Goal: Task Accomplishment & Management: Manage account settings

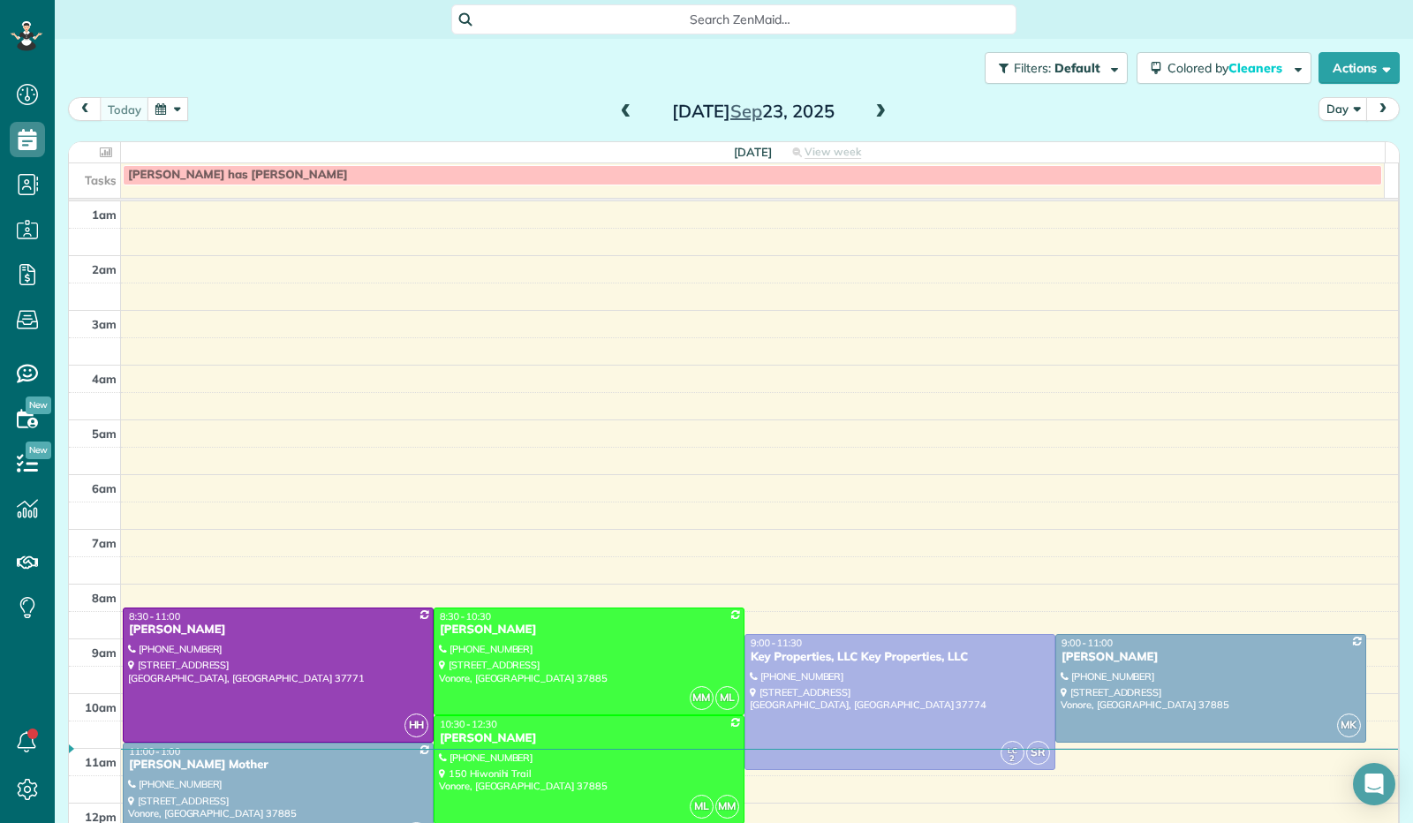
scroll to position [326, 0]
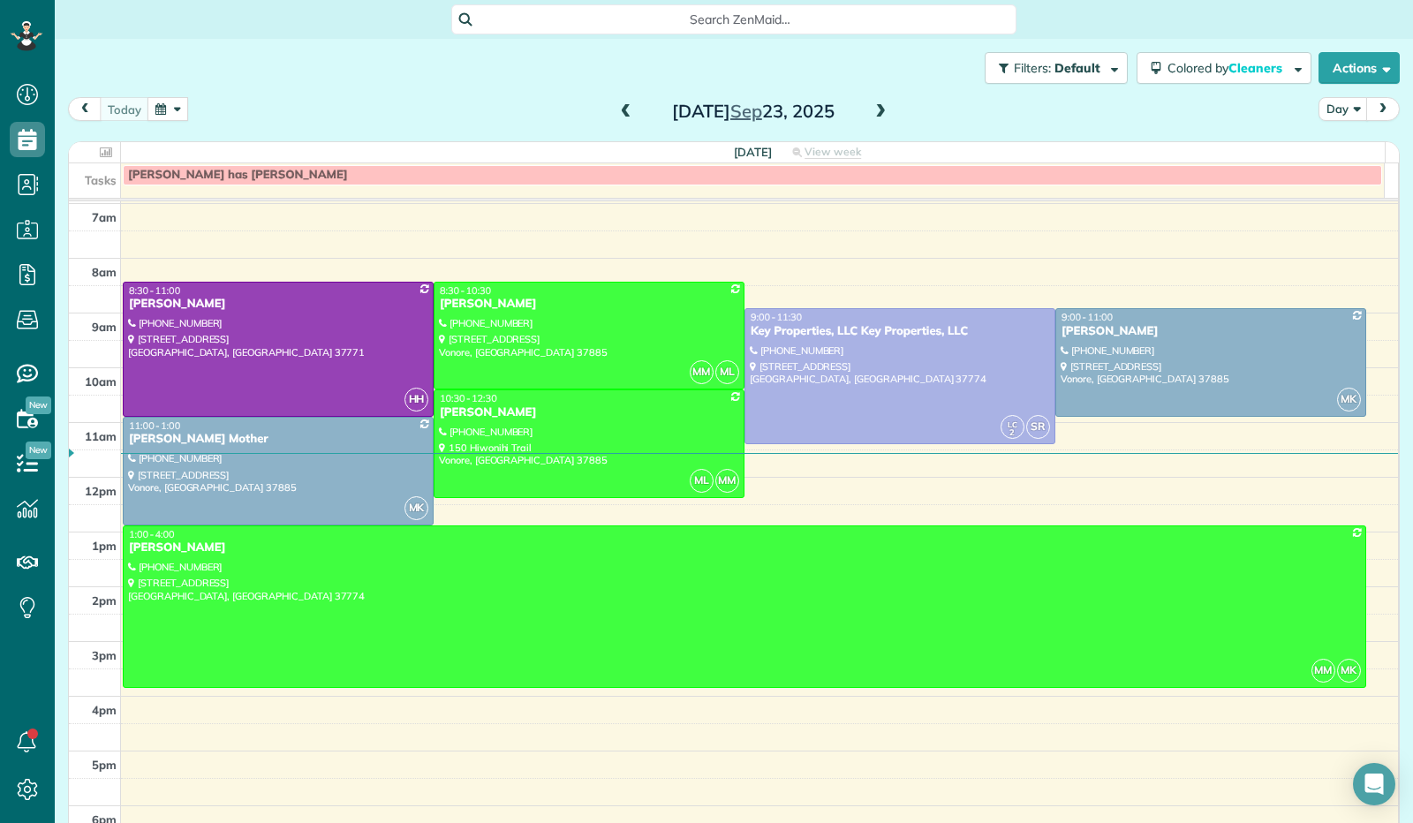
click at [876, 117] on span at bounding box center [880, 112] width 19 height 16
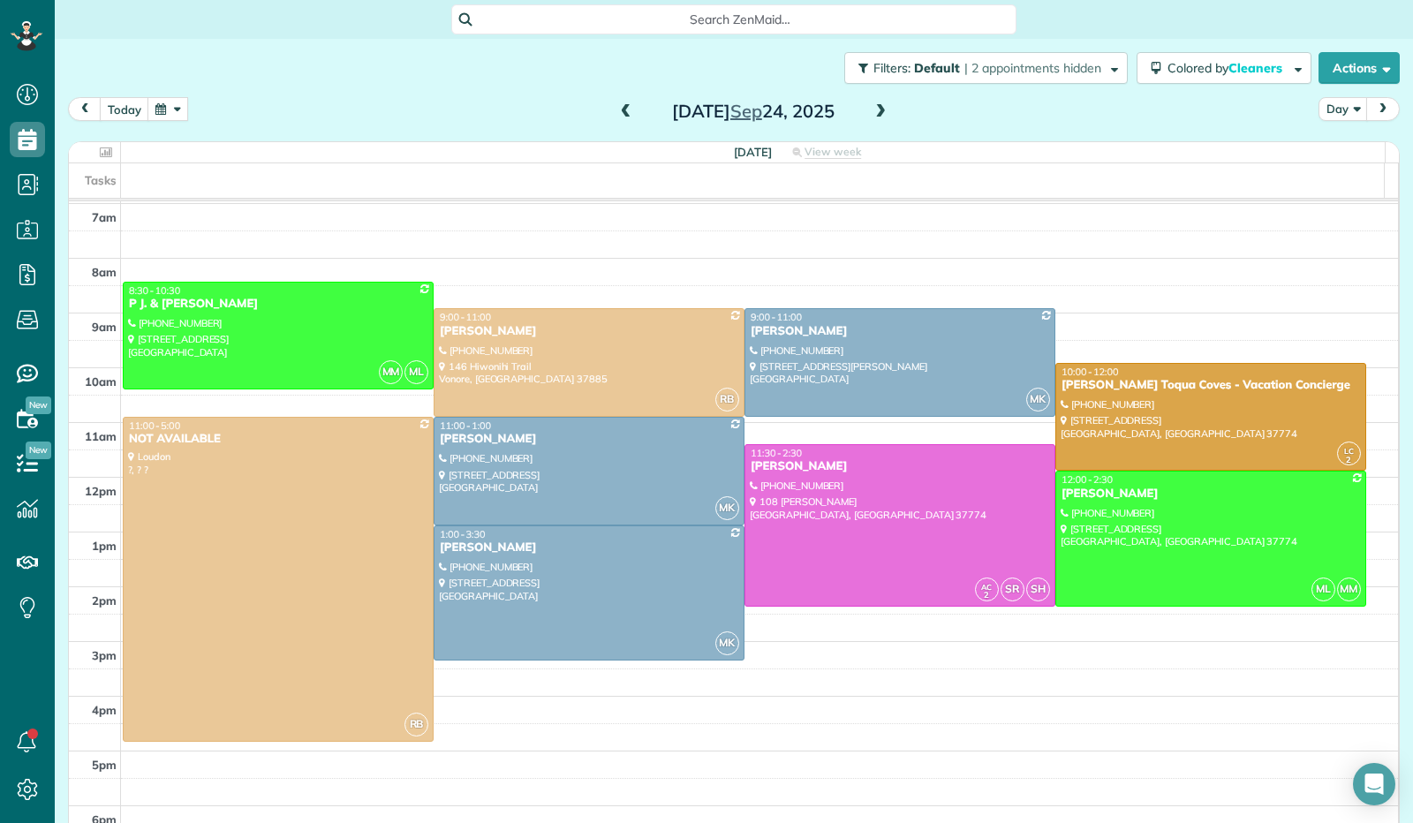
click at [877, 109] on span at bounding box center [880, 112] width 19 height 16
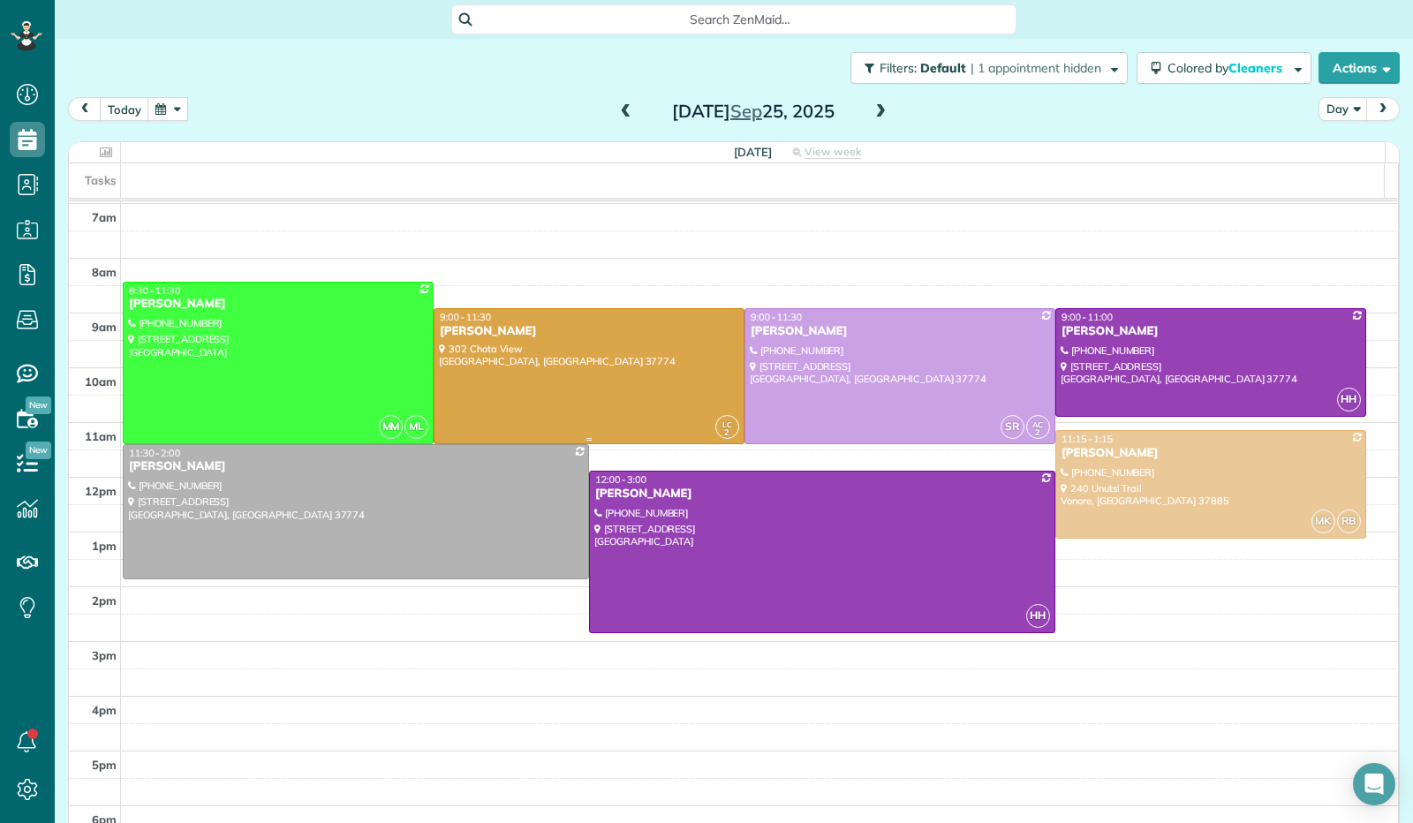
click at [603, 381] on div at bounding box center [589, 375] width 309 height 133
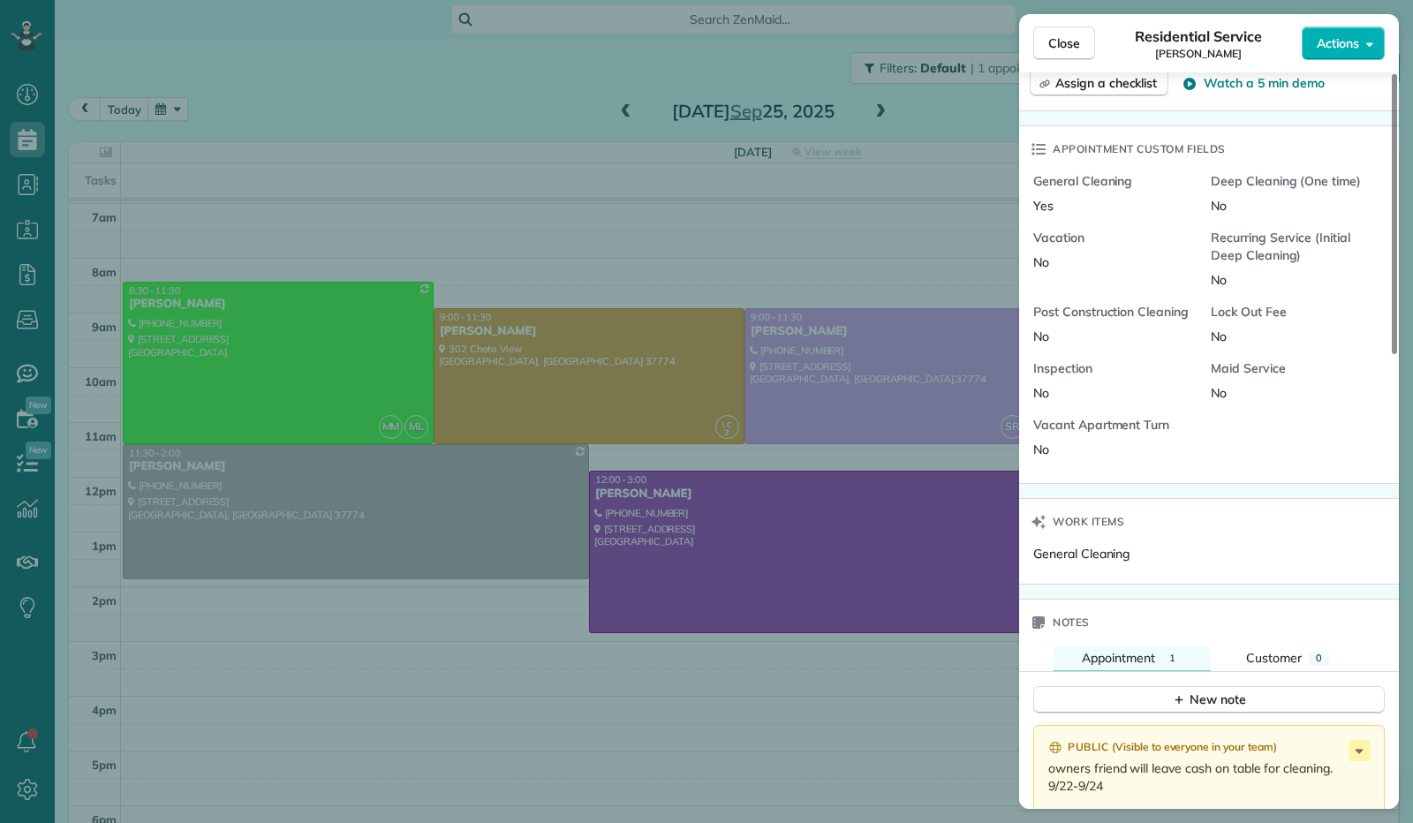
scroll to position [1062, 0]
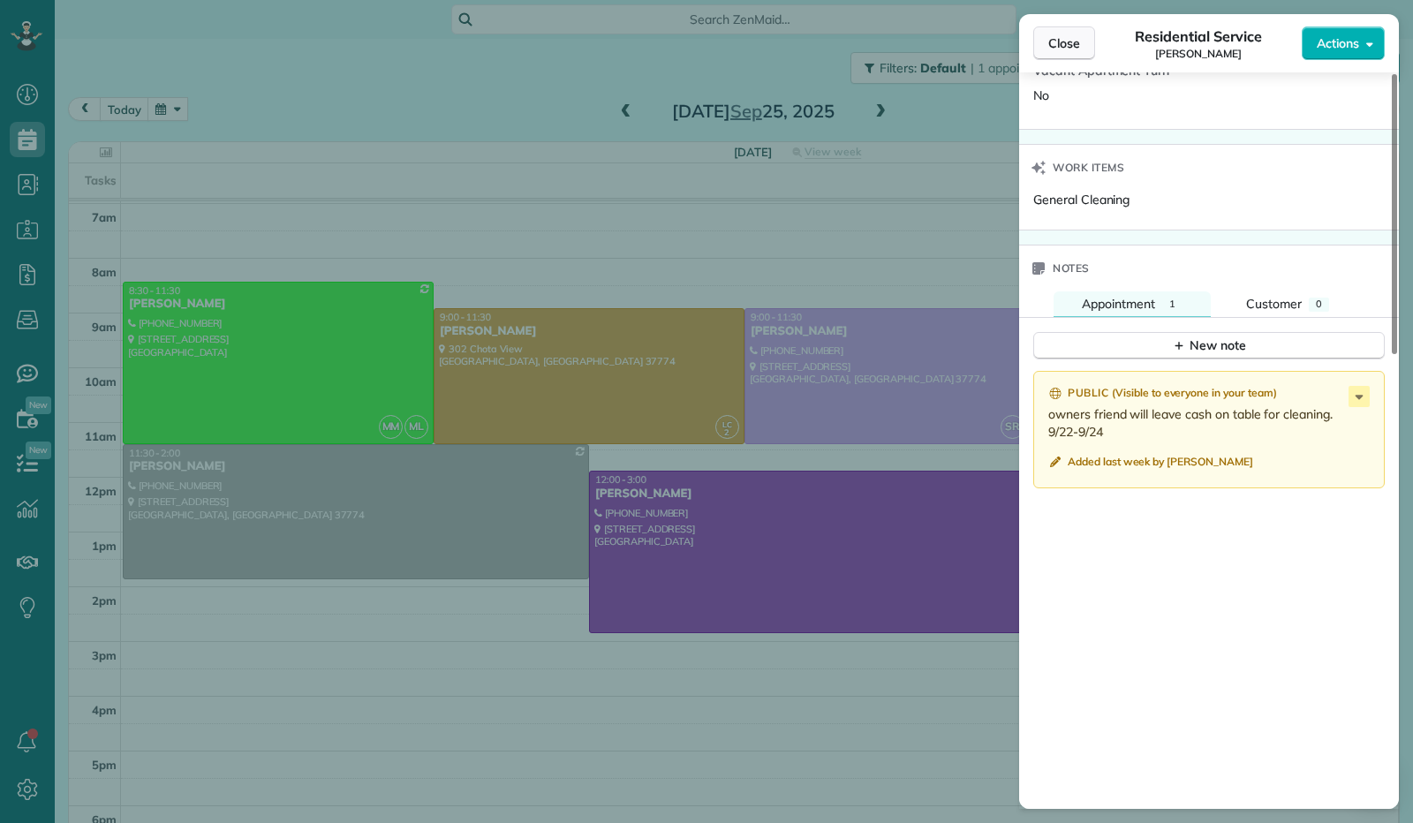
click at [1069, 54] on button "Close" at bounding box center [1064, 43] width 62 height 34
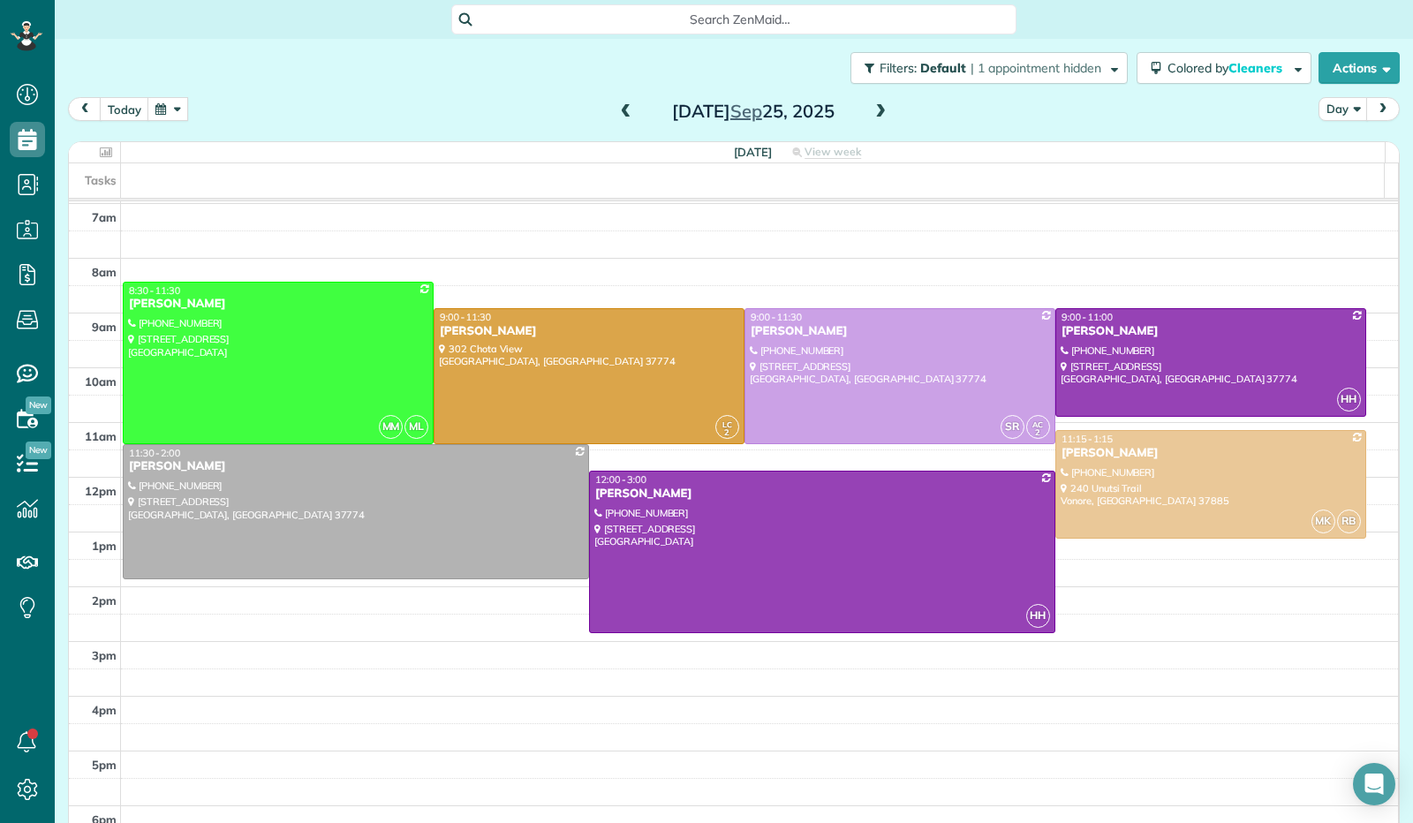
click at [875, 118] on span at bounding box center [880, 112] width 19 height 16
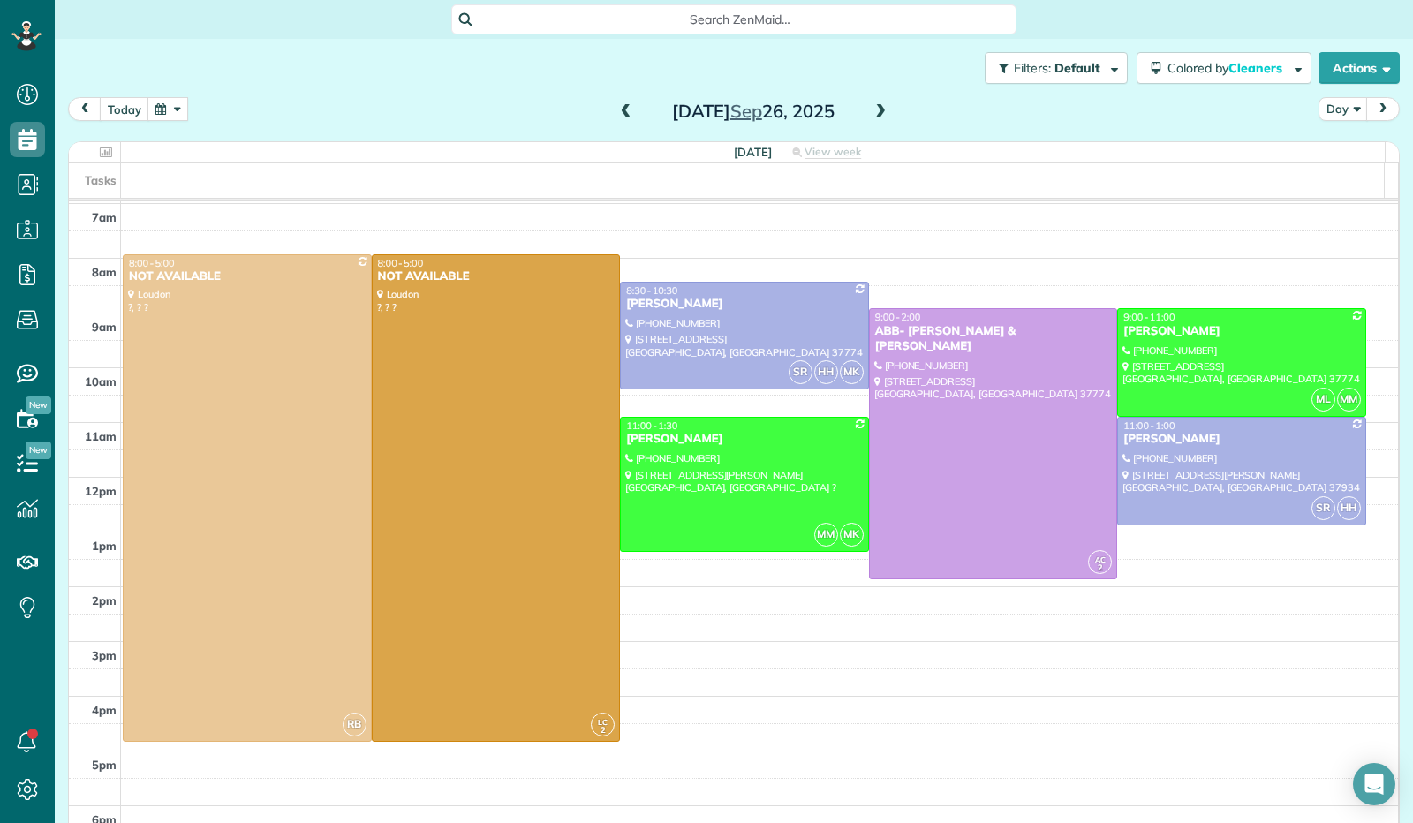
click at [876, 113] on span at bounding box center [880, 112] width 19 height 16
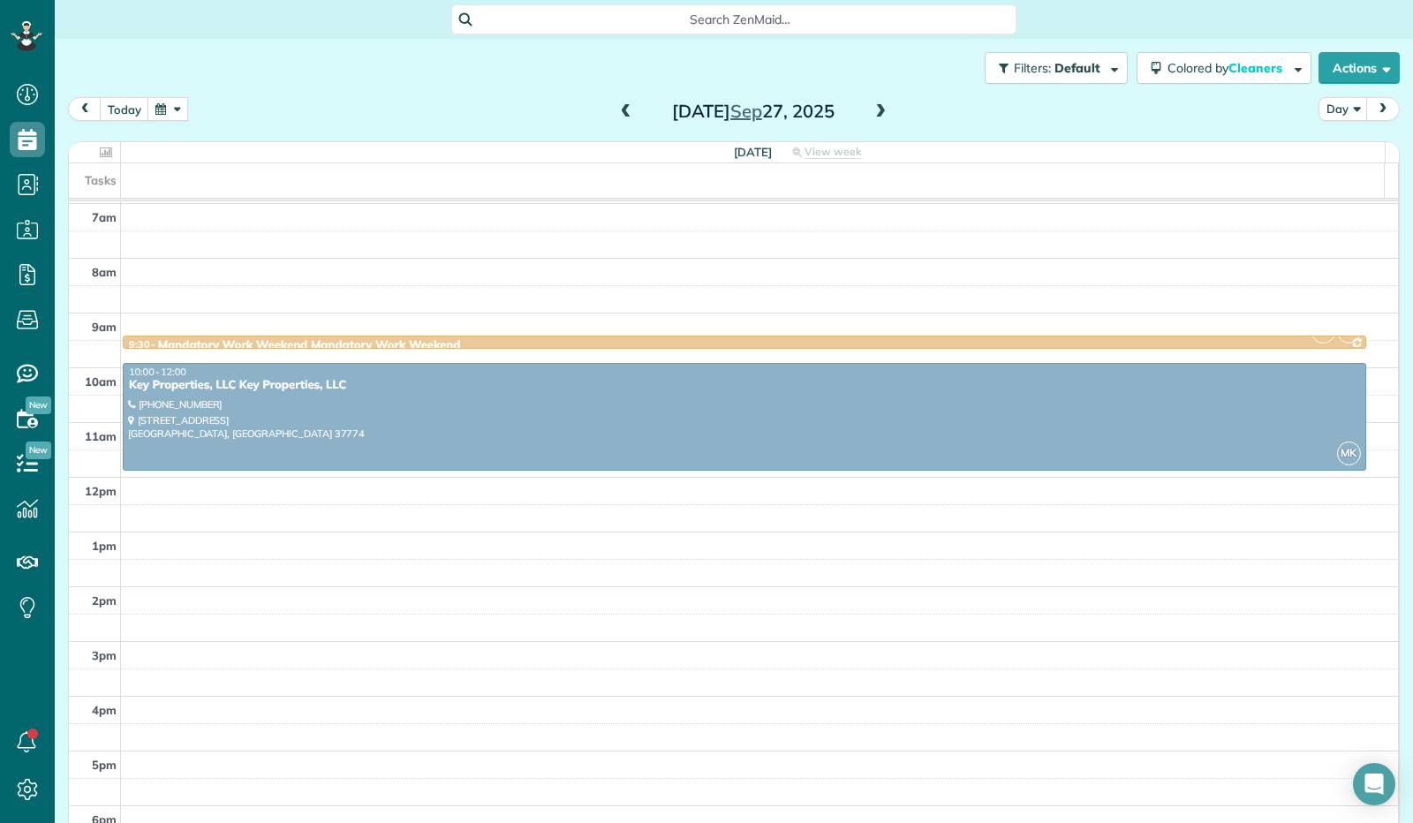
click at [876, 114] on span at bounding box center [880, 112] width 19 height 16
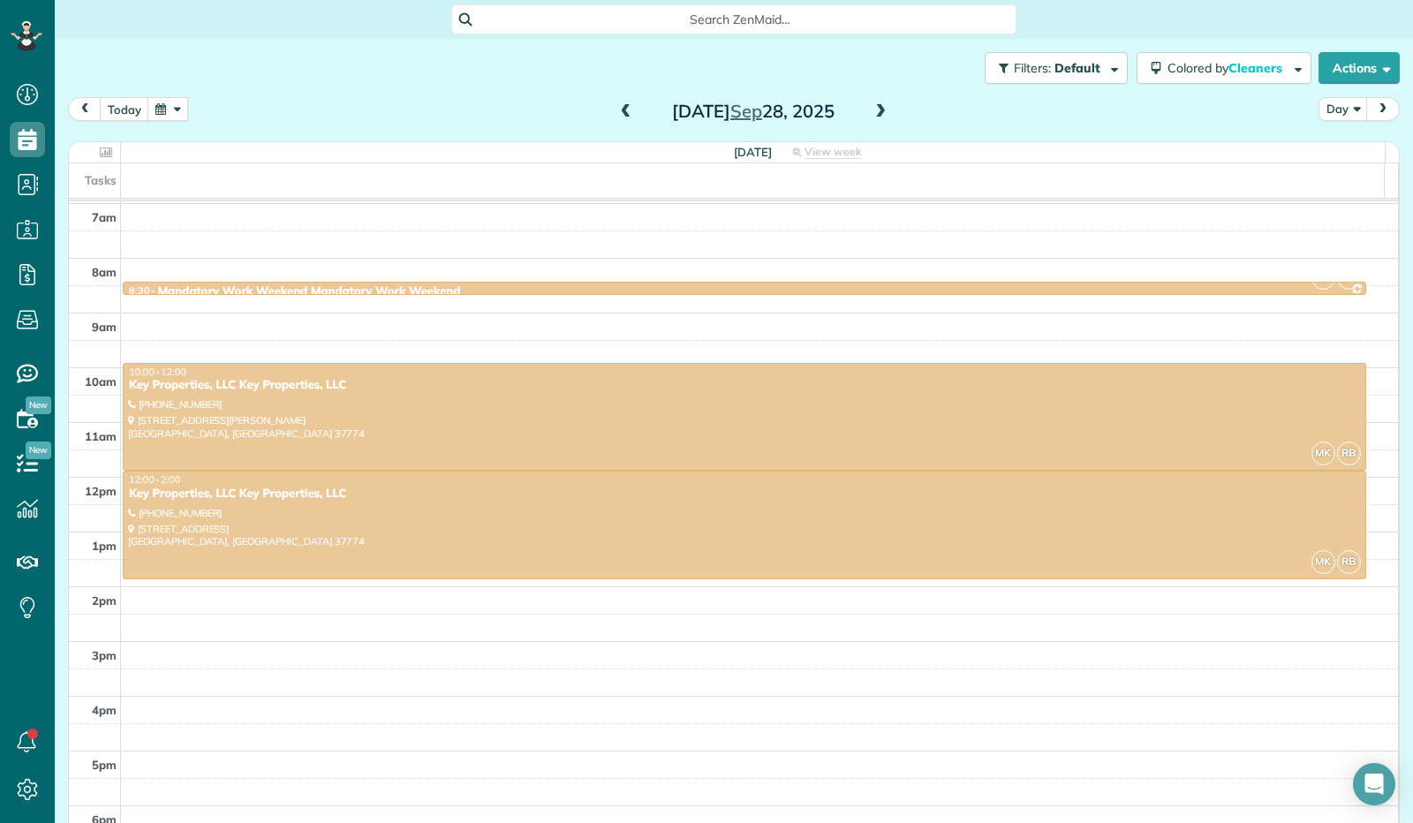
click at [876, 114] on span at bounding box center [880, 112] width 19 height 16
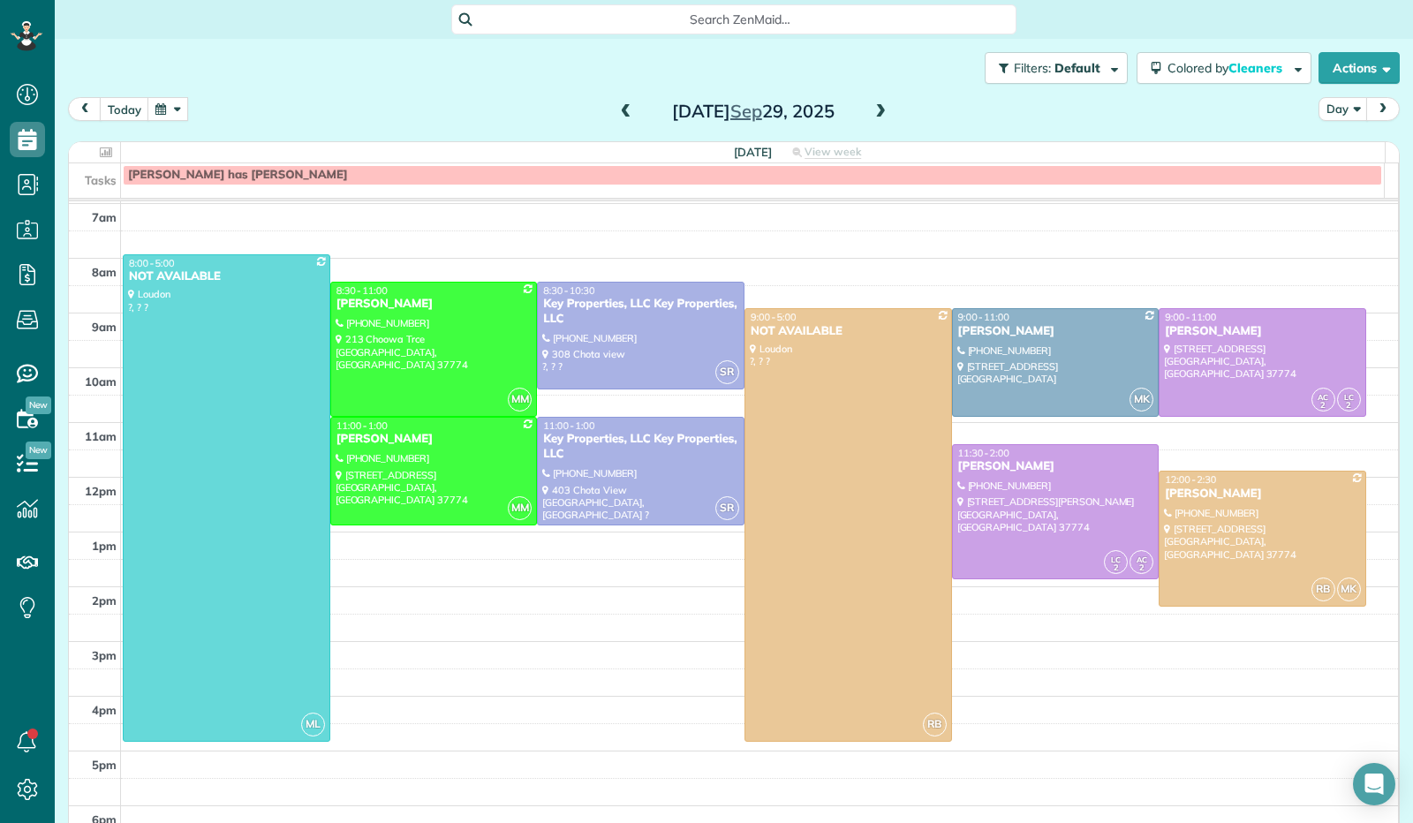
click at [876, 114] on span at bounding box center [880, 112] width 19 height 16
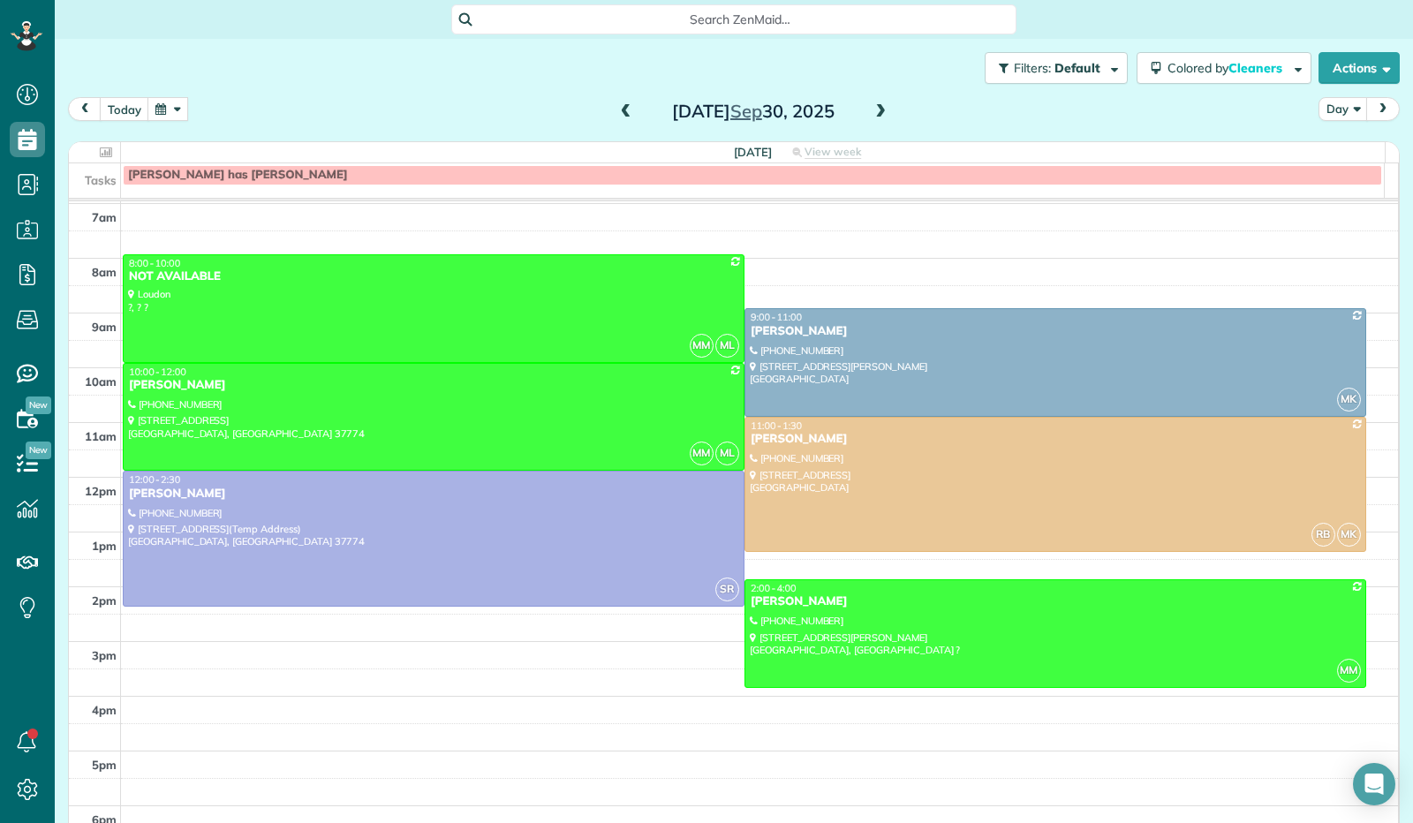
click at [876, 116] on span at bounding box center [880, 112] width 19 height 16
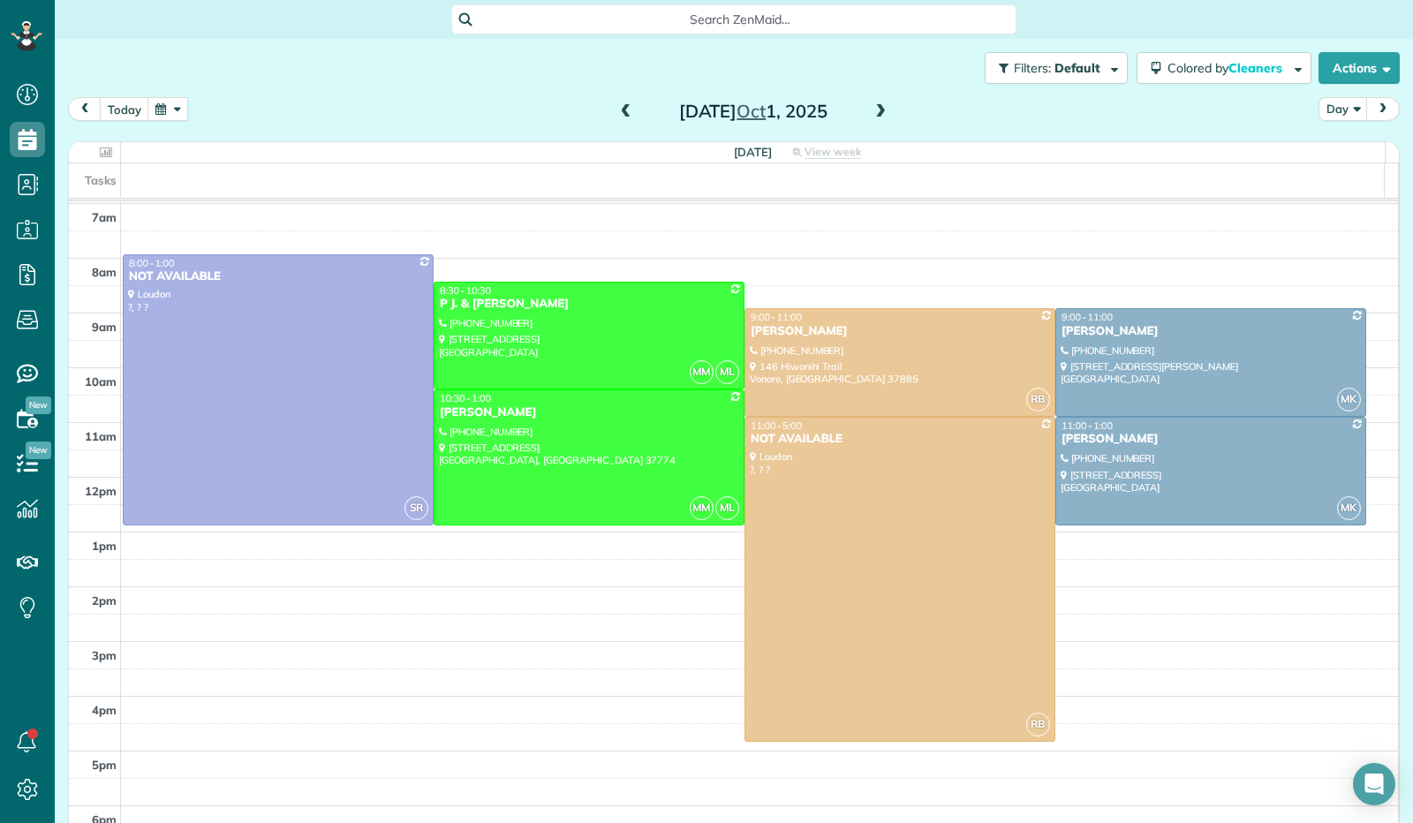
click at [876, 116] on span at bounding box center [880, 112] width 19 height 16
